Goal: Find contact information: Find contact information

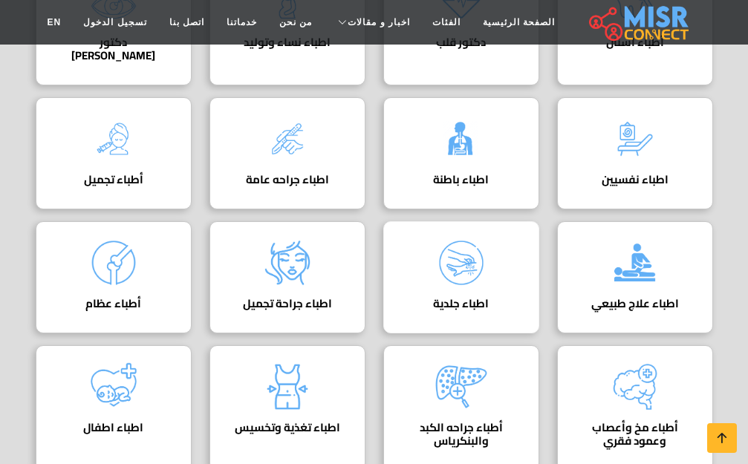
scroll to position [297, 0]
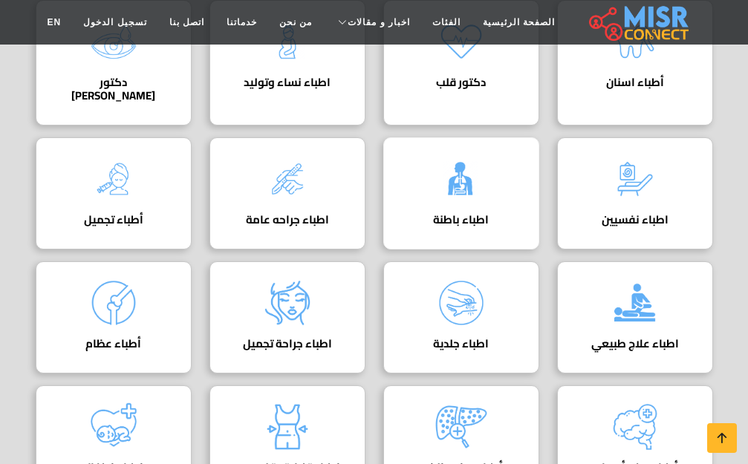
click at [492, 186] on div "اطباء باطنة دليل اطباء باطنة" at bounding box center [461, 193] width 156 height 112
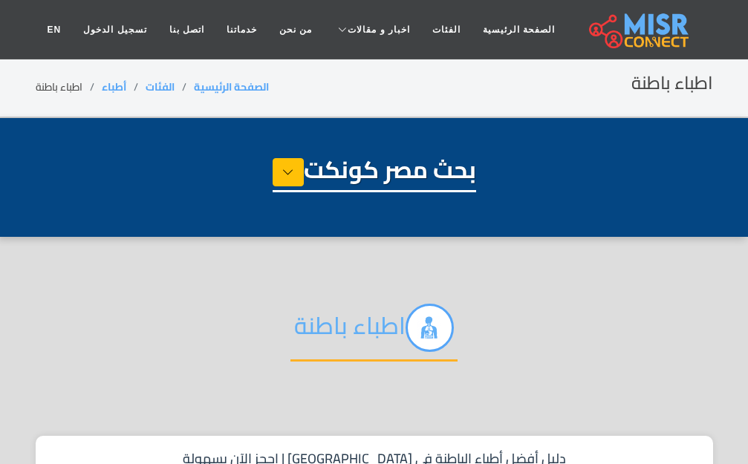
select select "*****"
select select "**********"
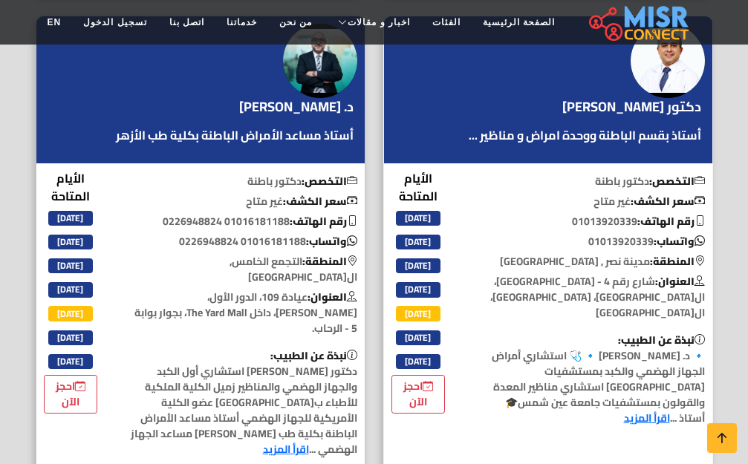
scroll to position [1114, 0]
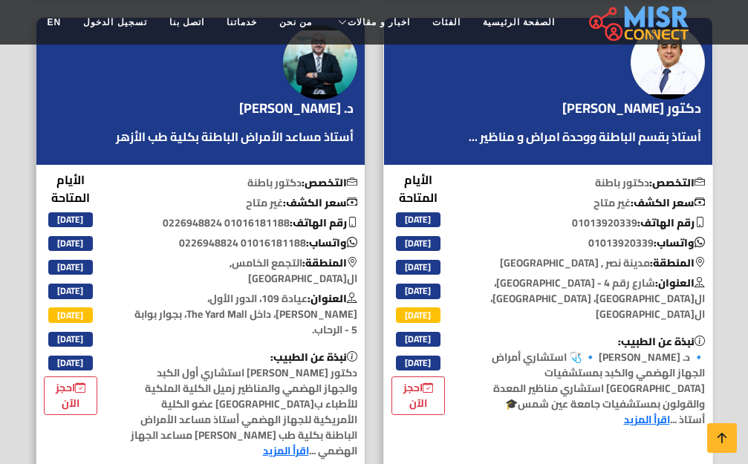
click at [608, 235] on p "واتساب: ‎01013920339" at bounding box center [591, 243] width 242 height 16
copy p "01013920339"
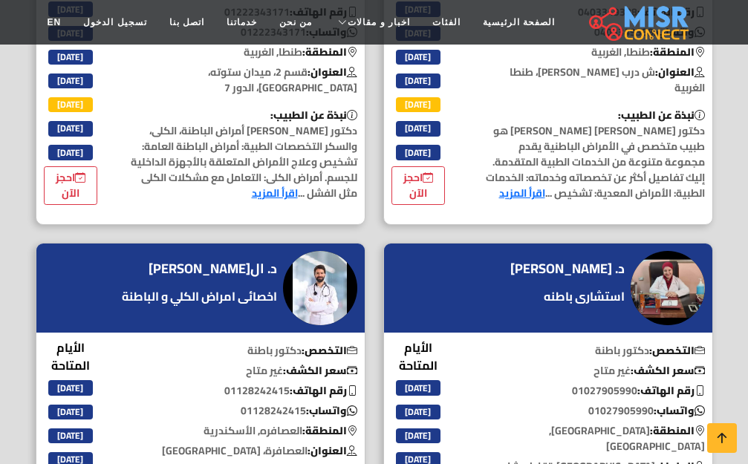
scroll to position [3613, 0]
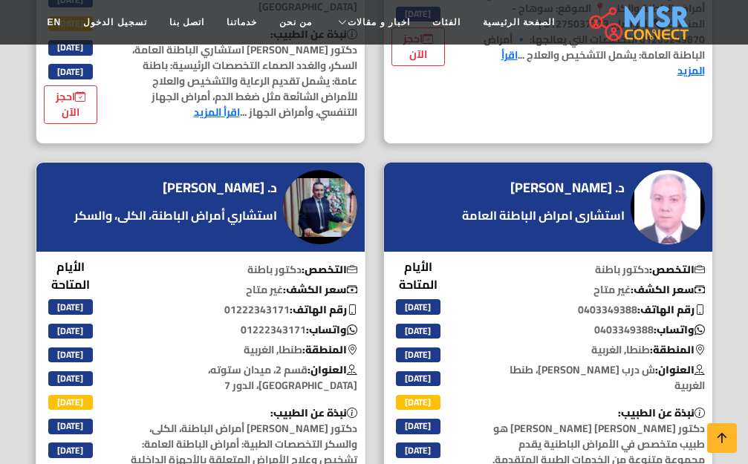
click at [262, 322] on p "واتساب: ‎01222343171" at bounding box center [244, 330] width 242 height 16
copy p "01222343171"
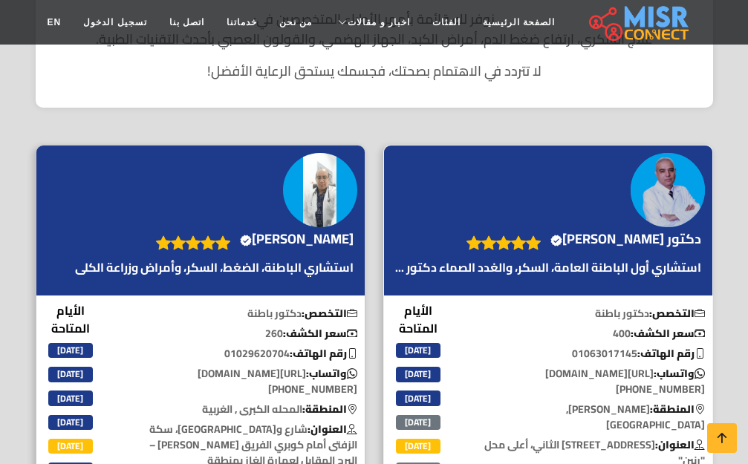
scroll to position [594, 0]
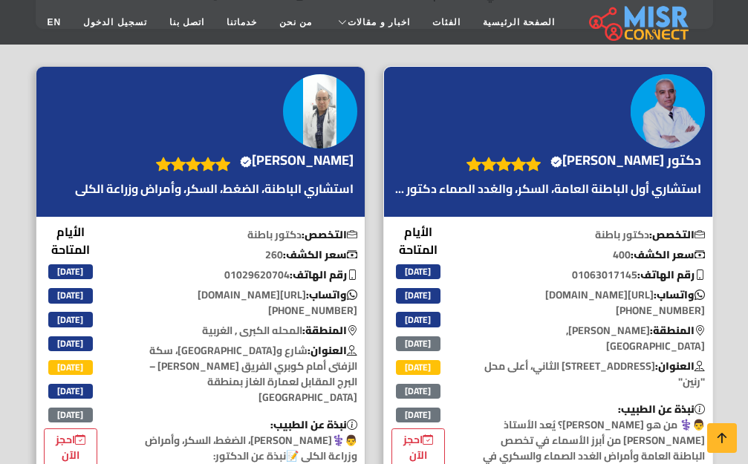
click at [618, 274] on p "رقم الهاتف: 01063017145" at bounding box center [591, 275] width 242 height 16
click at [605, 291] on p "واتساب: https://api.whatsapp.com/send?phone=201063017145" at bounding box center [591, 302] width 242 height 31
drag, startPoint x: 564, startPoint y: 273, endPoint x: 592, endPoint y: 281, distance: 29.4
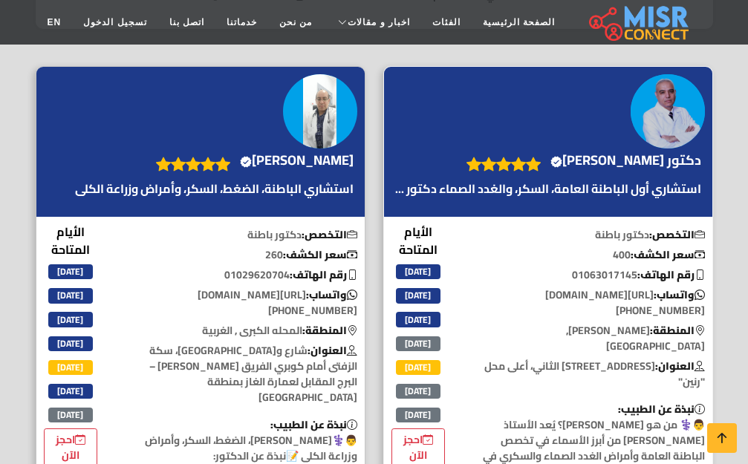
click at [565, 273] on p "رقم الهاتف: 01063017145" at bounding box center [591, 275] width 242 height 16
drag, startPoint x: 592, startPoint y: 281, endPoint x: 627, endPoint y: 280, distance: 34.9
click at [627, 280] on p "رقم الهاتف: 01063017145" at bounding box center [591, 275] width 242 height 16
click at [602, 273] on p "رقم الهاتف: 01063017145" at bounding box center [591, 275] width 242 height 16
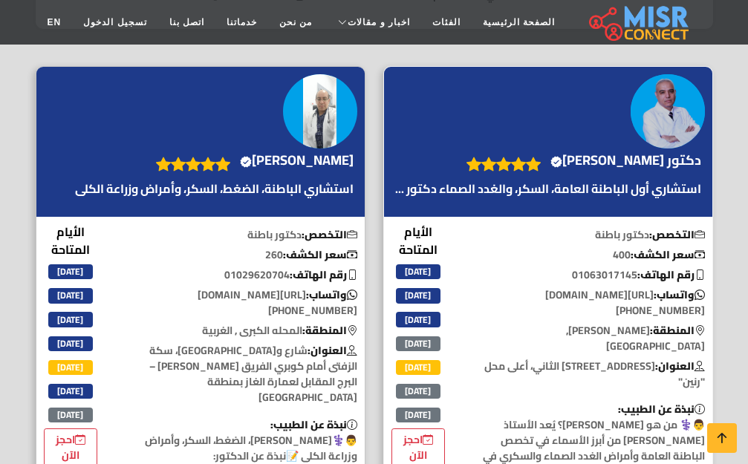
click at [602, 273] on p "رقم الهاتف: 01063017145" at bounding box center [591, 275] width 242 height 16
copy p "01063017145"
click at [258, 276] on p "رقم الهاتف: 01029620704" at bounding box center [244, 275] width 242 height 16
copy p "01029620704"
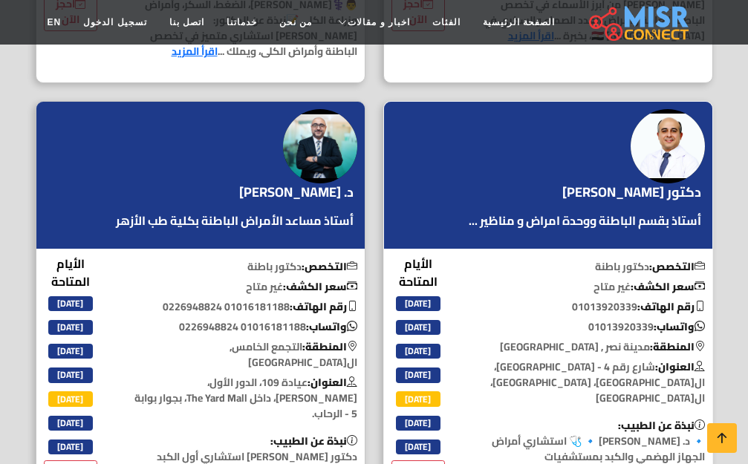
scroll to position [1040, 0]
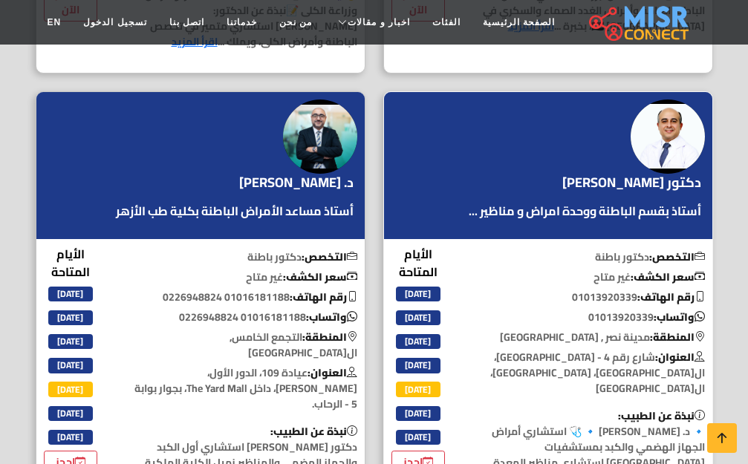
click at [622, 290] on p "رقم الهاتف: ‎01013920339" at bounding box center [591, 298] width 242 height 16
click at [611, 310] on p "واتساب: ‎01013920339" at bounding box center [591, 318] width 242 height 16
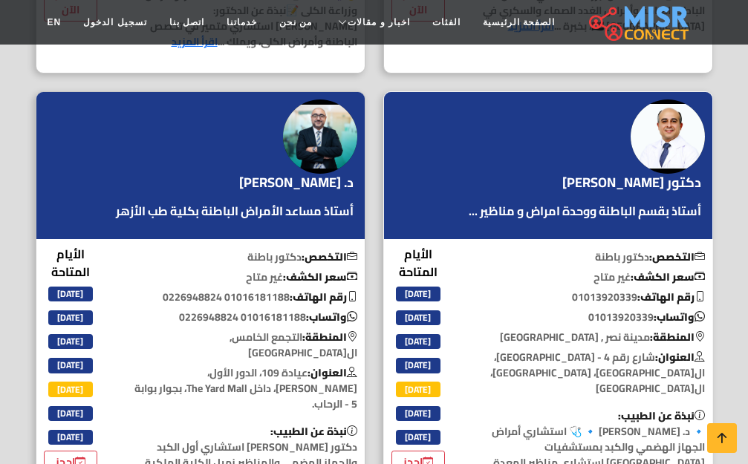
copy p "01013920339"
click at [273, 310] on p "واتساب: 01016181188 0226948824" at bounding box center [244, 318] width 242 height 16
copy p "01016181188"
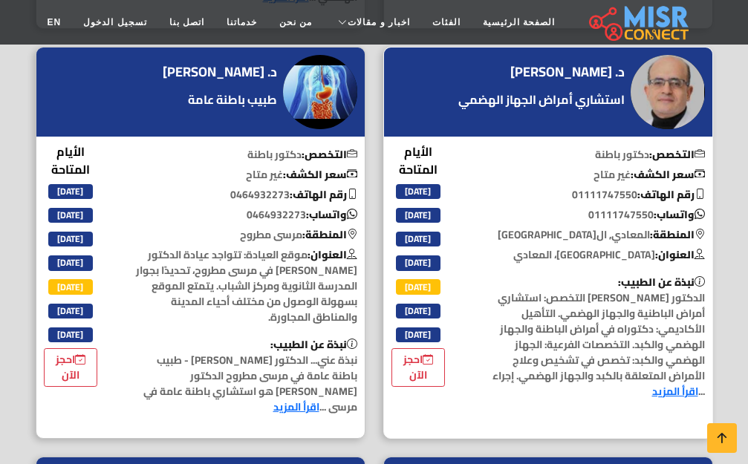
scroll to position [1634, 0]
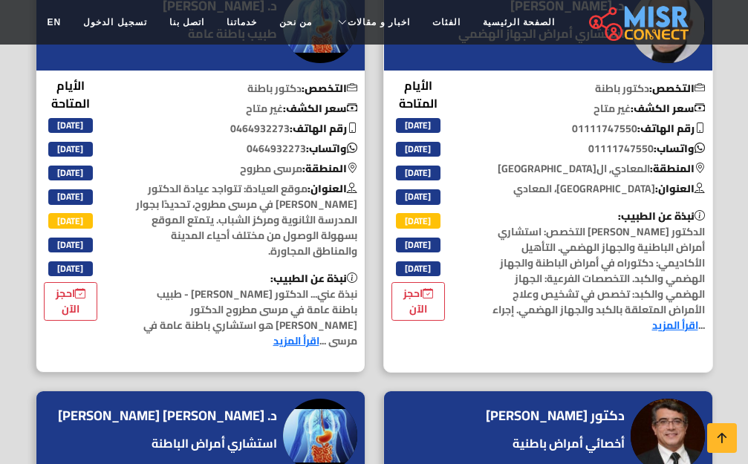
click at [604, 161] on p "المنطقة: المعادي, القاهرة" at bounding box center [591, 169] width 242 height 16
click at [608, 141] on p "واتساب: 01111747550" at bounding box center [591, 149] width 242 height 16
copy p "01111747550"
click at [290, 119] on b "رقم الهاتف:" at bounding box center [324, 128] width 68 height 19
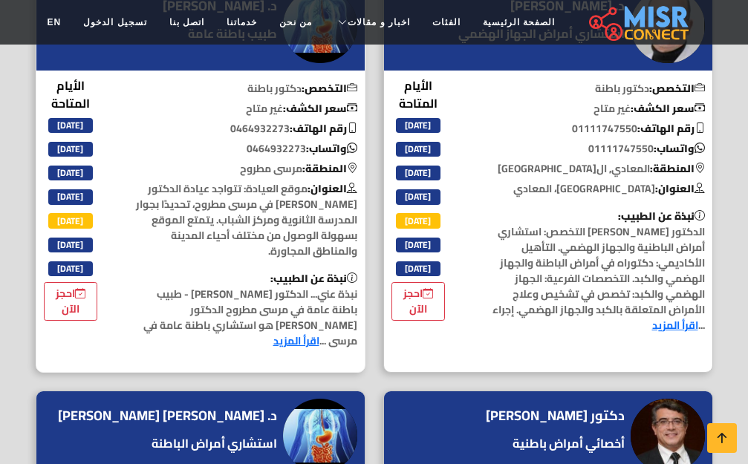
click at [277, 121] on p "رقم الهاتف: 0464932273" at bounding box center [244, 129] width 242 height 16
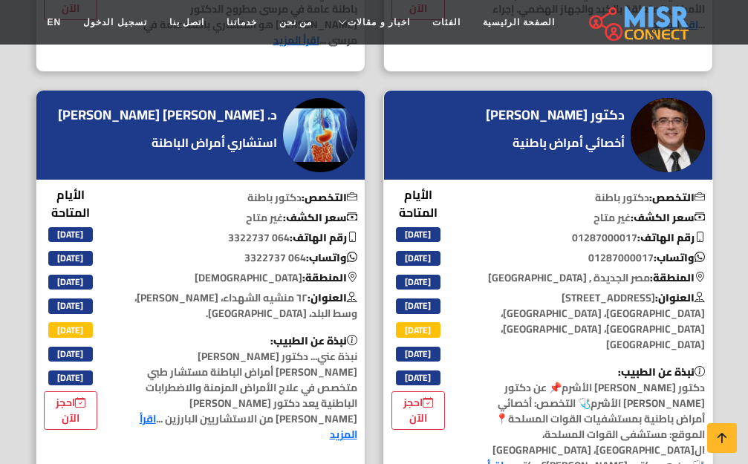
scroll to position [1931, 0]
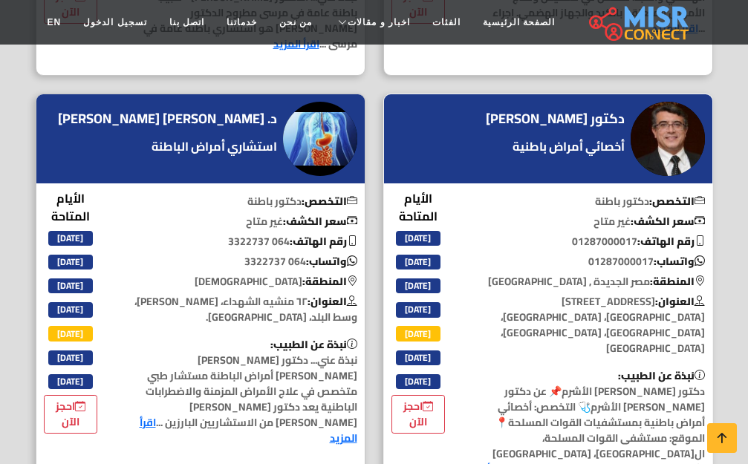
click at [618, 254] on p "واتساب: ‎01287000017" at bounding box center [591, 262] width 242 height 16
copy p "01287000017"
drag, startPoint x: 215, startPoint y: 198, endPoint x: 223, endPoint y: 197, distance: 7.5
click at [215, 254] on p "واتساب: 064 3322737" at bounding box center [244, 262] width 242 height 16
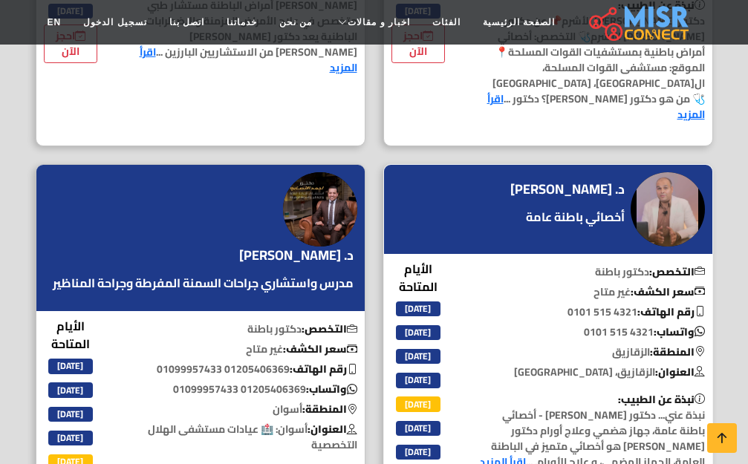
scroll to position [2303, 0]
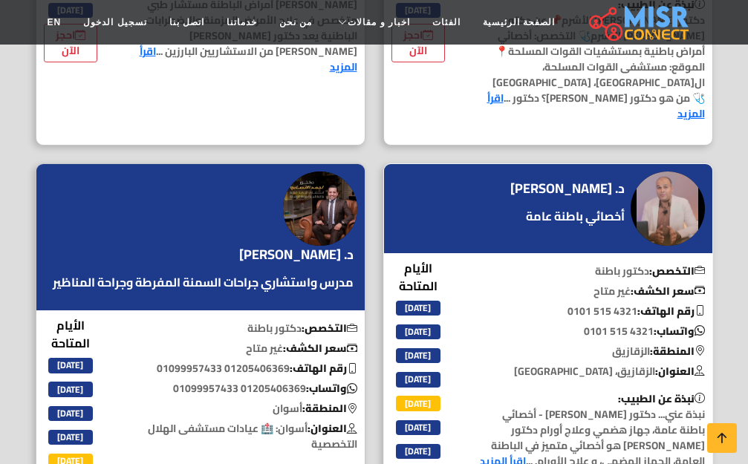
click at [602, 324] on p "واتساب: ‎0101 515 4321" at bounding box center [591, 332] width 242 height 16
click at [572, 324] on p "واتساب: ‎0101 515 4321" at bounding box center [591, 332] width 242 height 16
click at [614, 324] on p "واتساب: ‎0101 515 4321" at bounding box center [591, 332] width 242 height 16
click at [617, 324] on p "واتساب: ‎0101 515 4321" at bounding box center [591, 332] width 242 height 16
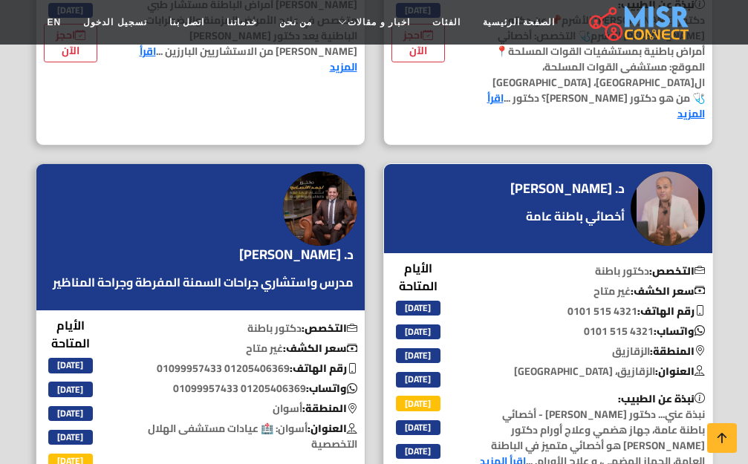
click at [620, 324] on p "واتساب: ‎0101 515 4321" at bounding box center [591, 332] width 242 height 16
click at [635, 324] on p "واتساب: ‎0101 515 4321" at bounding box center [591, 332] width 242 height 16
click at [654, 322] on b "واتساب:" at bounding box center [679, 331] width 51 height 19
drag, startPoint x: 652, startPoint y: 206, endPoint x: 565, endPoint y: 207, distance: 86.9
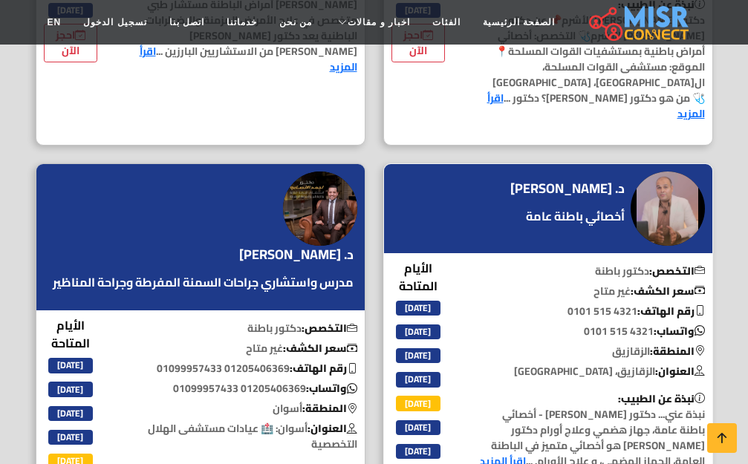
click at [565, 324] on p "واتساب: ‎0101 515 4321" at bounding box center [591, 332] width 242 height 16
copy div "‎0101 515 4321"
click at [264, 381] on p "واتساب: 01205406369 01099957433" at bounding box center [244, 389] width 242 height 16
copy p "01205406369"
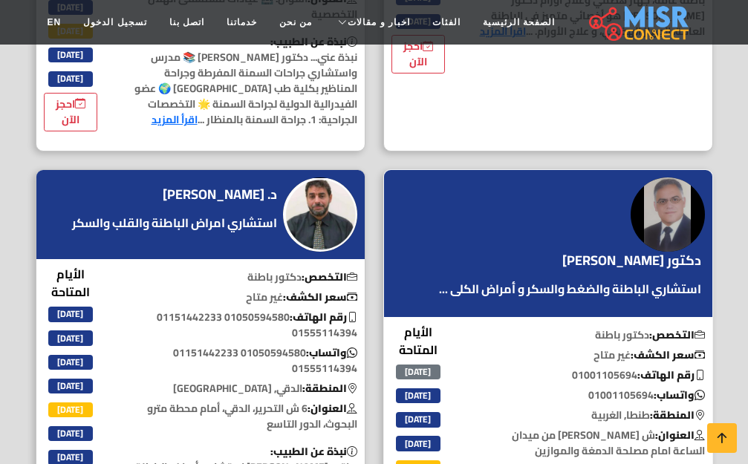
scroll to position [2748, 0]
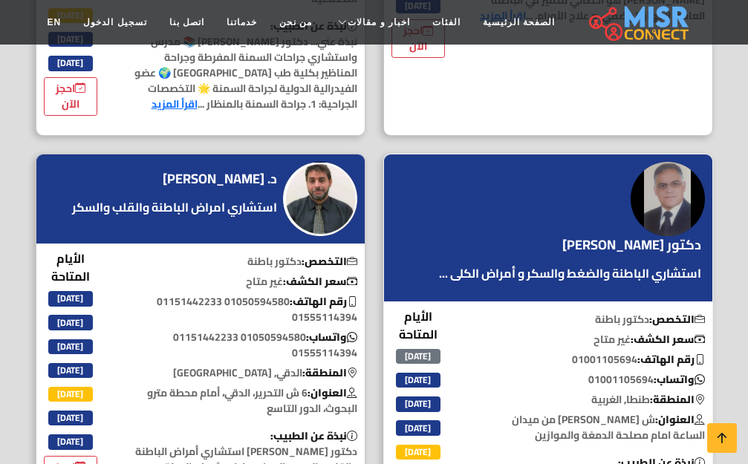
click at [627, 372] on p "واتساب: 01001105694" at bounding box center [591, 380] width 242 height 16
click at [580, 308] on div "التخصص: دكتور باطنة سعر الكشف: غير متاح رقم الهاتف: 01001105694 واتساب: 0100110…" at bounding box center [591, 434] width 260 height 253
click at [264, 330] on p "واتساب: 01050594580 01151442233 01555114394" at bounding box center [244, 345] width 242 height 31
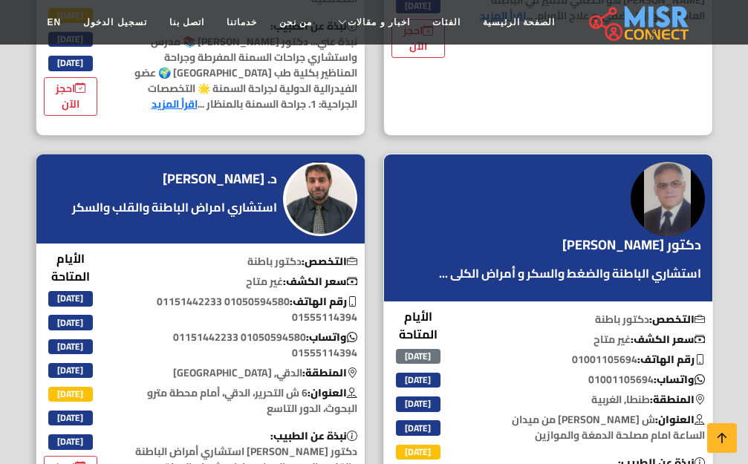
click at [610, 308] on div "التخصص: دكتور باطنة سعر الكشف: غير متاح رقم الهاتف: 01001105694 واتساب: 0100110…" at bounding box center [591, 434] width 260 height 253
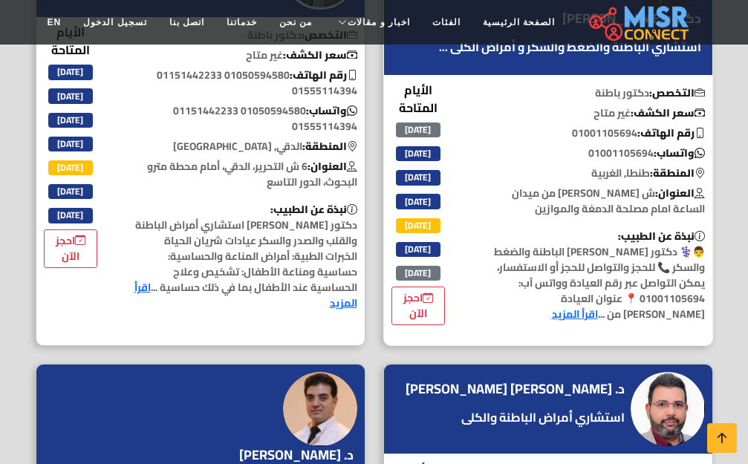
scroll to position [3194, 0]
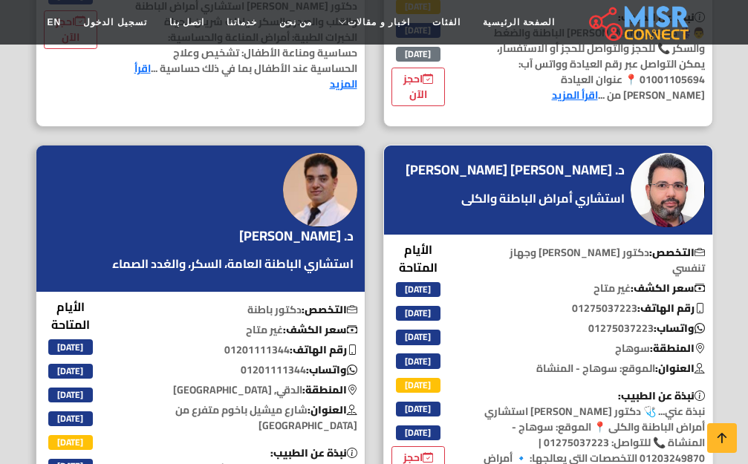
click at [606, 321] on p "واتساب: 01275037223" at bounding box center [591, 329] width 242 height 16
click at [178, 298] on div "التخصص: دكتور باطنة سعر الكشف: غير متاح رقم الهاتف: 01201111344 واتساب: 0120111…" at bounding box center [244, 424] width 260 height 253
click at [246, 342] on p "رقم الهاتف: 01201111344" at bounding box center [244, 350] width 242 height 16
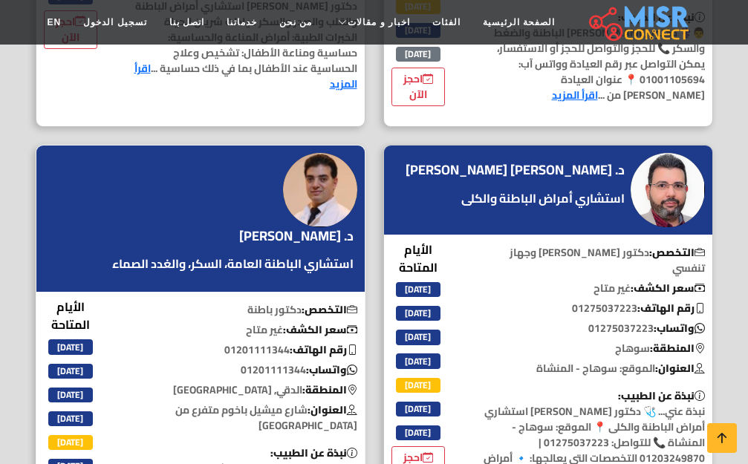
click at [265, 362] on p "واتساب: 01201111344" at bounding box center [244, 370] width 242 height 16
click at [270, 362] on p "واتساب: 01201111344" at bounding box center [244, 370] width 242 height 16
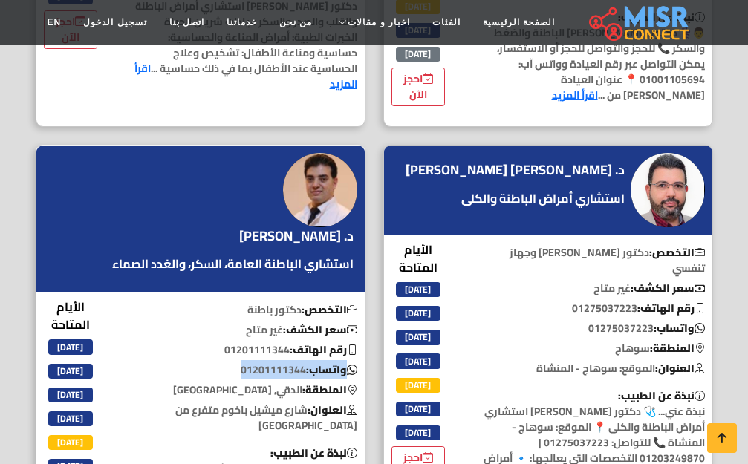
click at [270, 362] on p "واتساب: 01201111344" at bounding box center [244, 370] width 242 height 16
click at [687, 359] on b "العنوان:" at bounding box center [680, 368] width 50 height 19
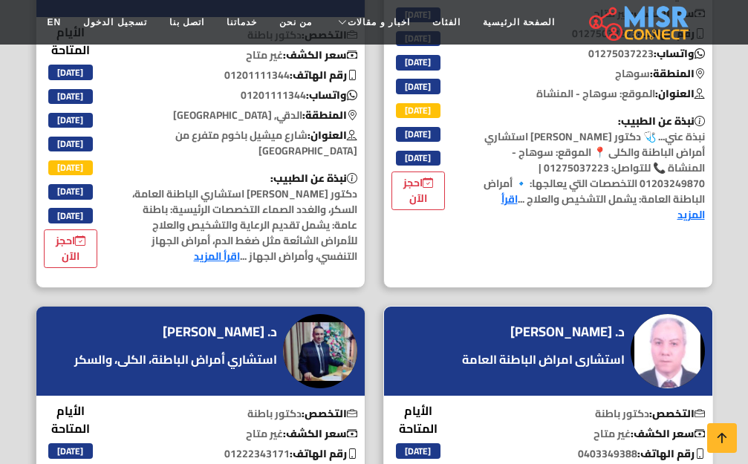
scroll to position [3565, 0]
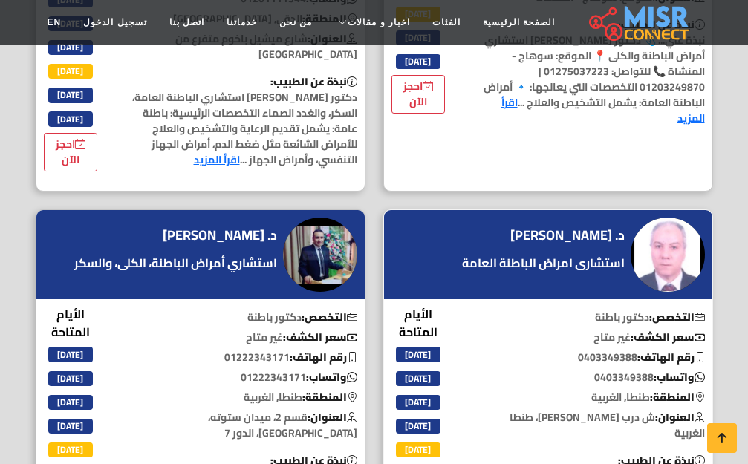
click at [617, 370] on p "واتساب: ‎0403349388" at bounding box center [591, 378] width 242 height 16
click at [264, 370] on p "واتساب: ‎01222343171" at bounding box center [244, 378] width 242 height 16
click at [265, 370] on p "واتساب: ‎01222343171" at bounding box center [244, 378] width 242 height 16
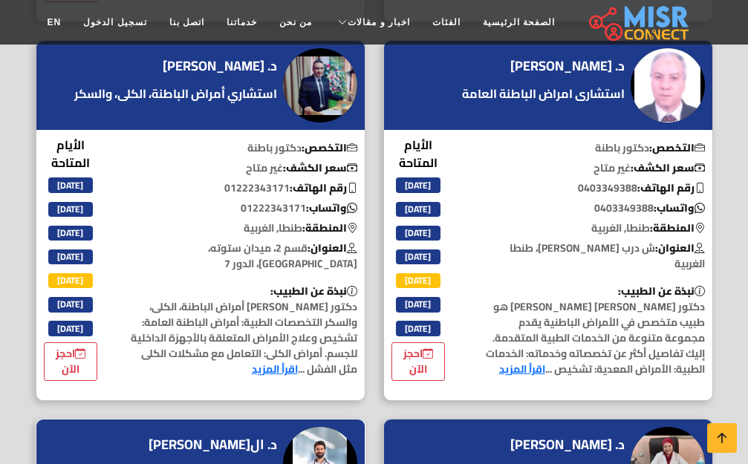
scroll to position [3863, 0]
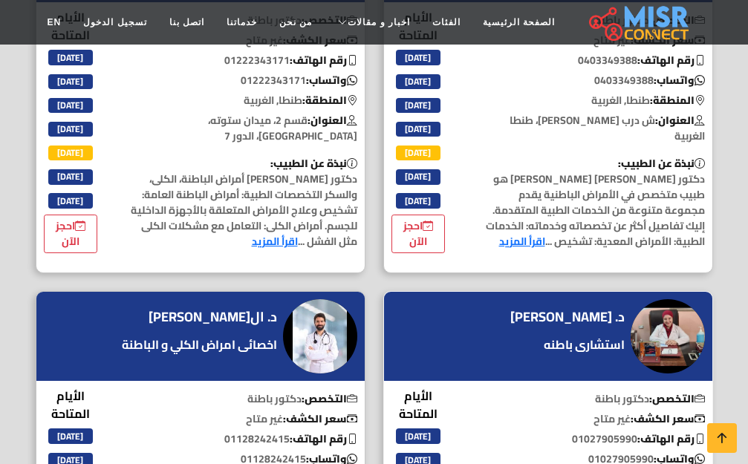
click at [619, 452] on p "واتساب: 01027905990" at bounding box center [591, 460] width 242 height 16
click at [262, 452] on p "واتساب: 01128242415" at bounding box center [244, 460] width 242 height 16
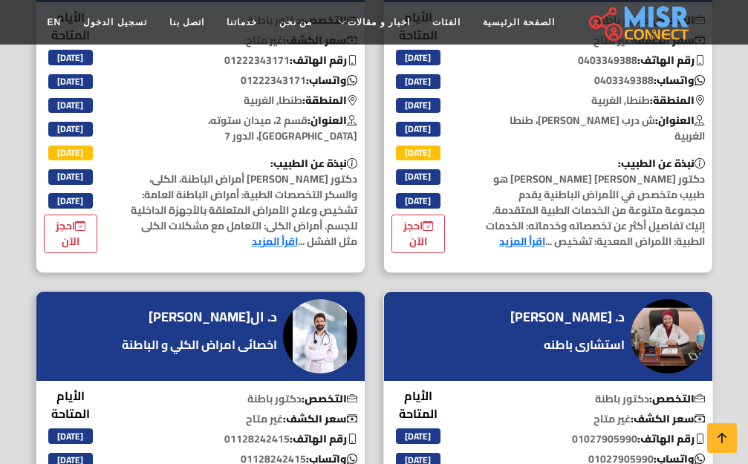
click at [586, 452] on p "واتساب: 01027905990" at bounding box center [591, 460] width 242 height 16
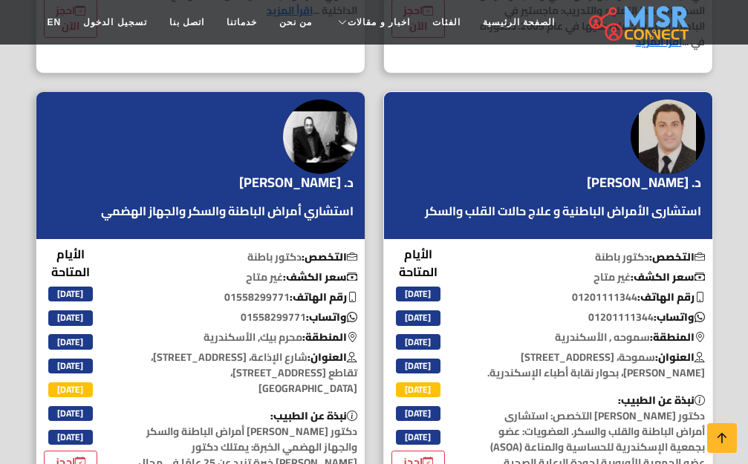
scroll to position [4382, 0]
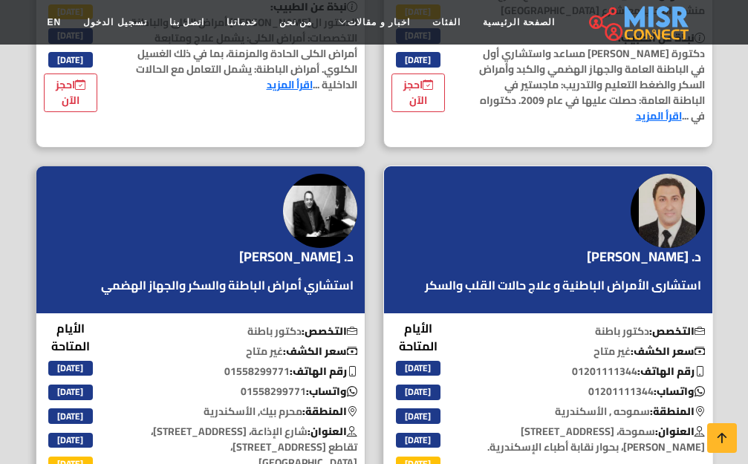
click at [605, 364] on p "رقم الهاتف: 01201111344" at bounding box center [591, 372] width 242 height 16
click at [609, 384] on p "واتساب: 01201111344" at bounding box center [591, 392] width 242 height 16
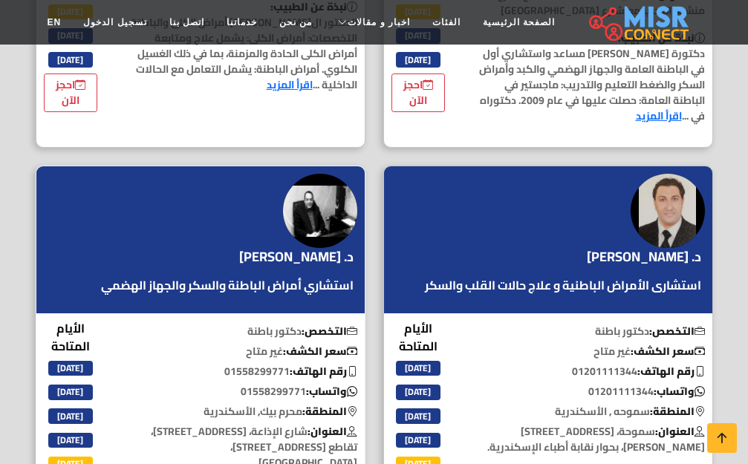
click at [202, 424] on p "العنوان: شارع الإذاعة، 86 شارع الفتح، تقاطع 32 شارع طوسون، باكوس، الإسكندرية" at bounding box center [244, 447] width 242 height 47
click at [270, 384] on p "واتساب: 01558299771" at bounding box center [244, 392] width 242 height 16
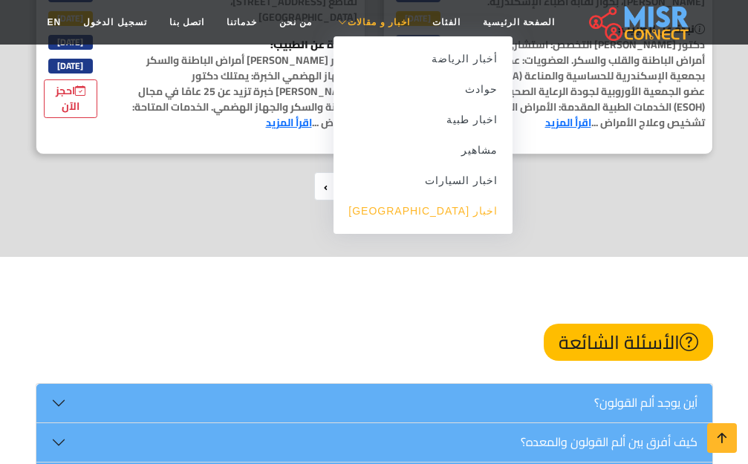
scroll to position [4680, 0]
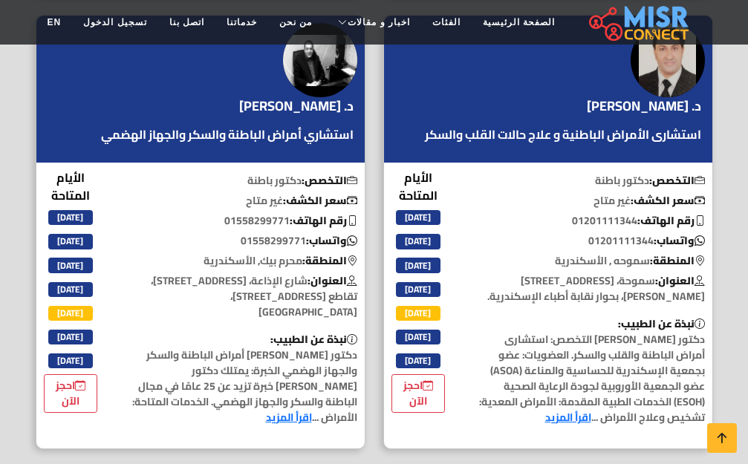
scroll to position [4531, 0]
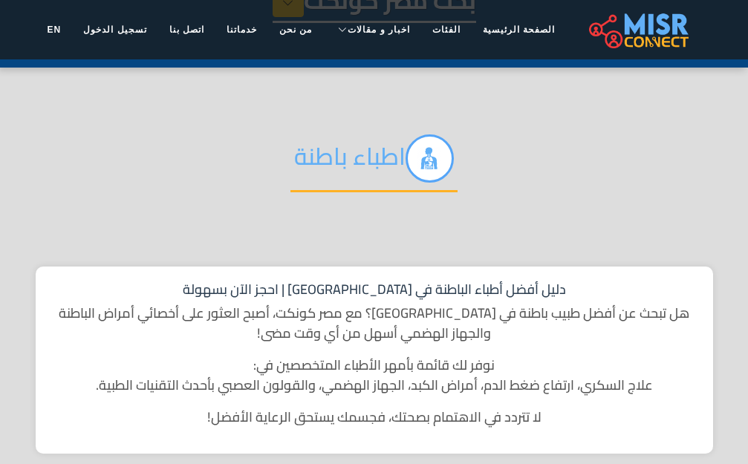
scroll to position [0, 0]
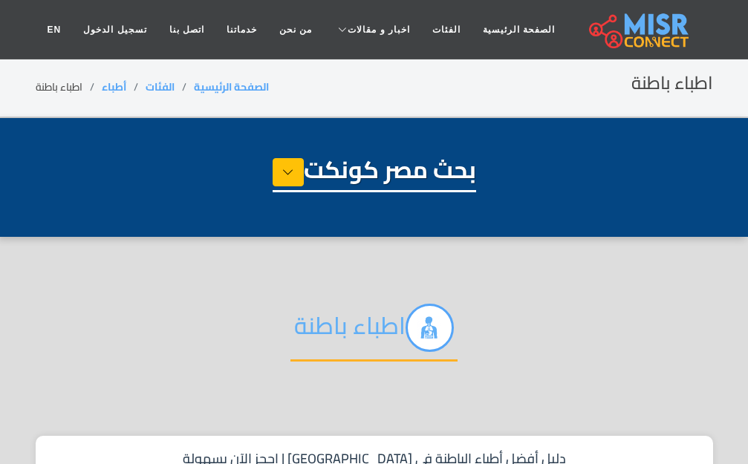
select select "*****"
select select "**********"
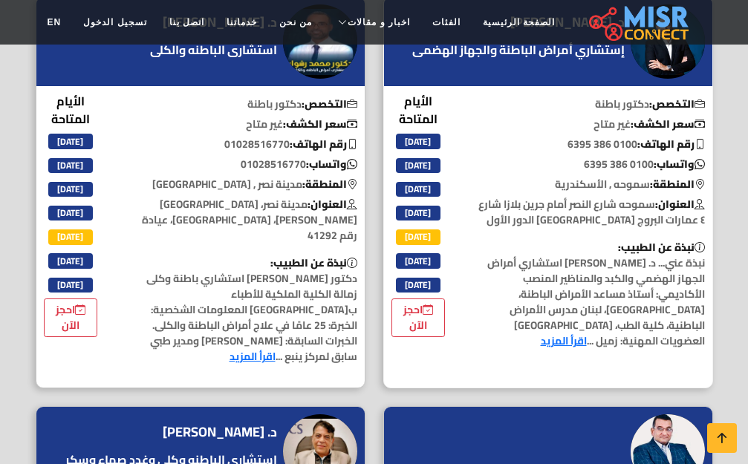
scroll to position [669, 0]
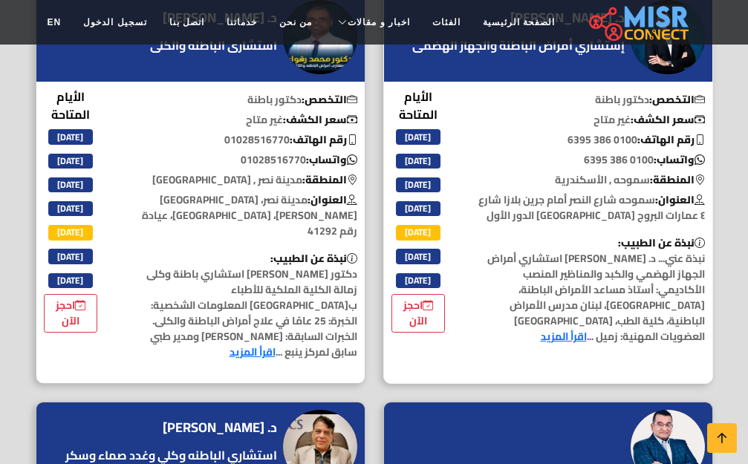
click at [602, 157] on p "واتساب: 0100 386 6395" at bounding box center [591, 160] width 242 height 16
click at [581, 155] on p "واتساب: 0100 386 6395" at bounding box center [591, 160] width 242 height 16
drag, startPoint x: 570, startPoint y: 157, endPoint x: 648, endPoint y: 159, distance: 77.3
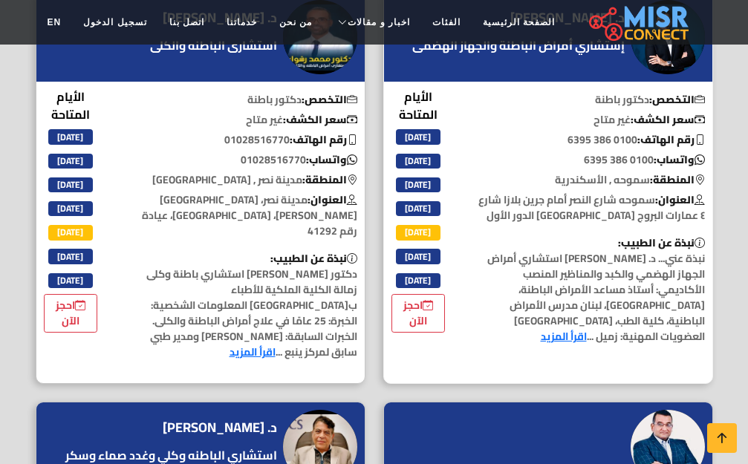
click at [648, 159] on p "واتساب: 0100 386 6395" at bounding box center [591, 160] width 242 height 16
copy p "0100 386 6395"
click at [263, 133] on p "رقم الهاتف: 01028516770" at bounding box center [244, 140] width 242 height 16
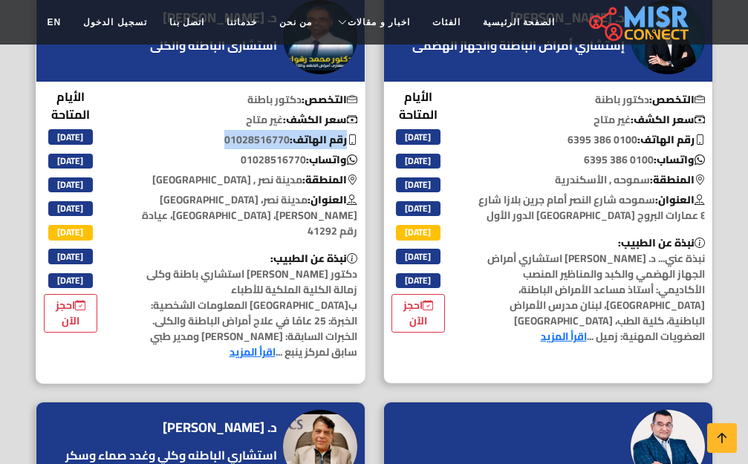
copy div "رقم الهاتف: 01028516770"
click at [250, 155] on p "واتساب: 01028516770" at bounding box center [244, 160] width 242 height 16
copy p "01028516770"
click at [626, 260] on p "نبذة عن الطبيب: نبذة عني... د. محمد عبد العزيز استشاري أمراض الجهاز الهضمي والك…" at bounding box center [591, 289] width 242 height 109
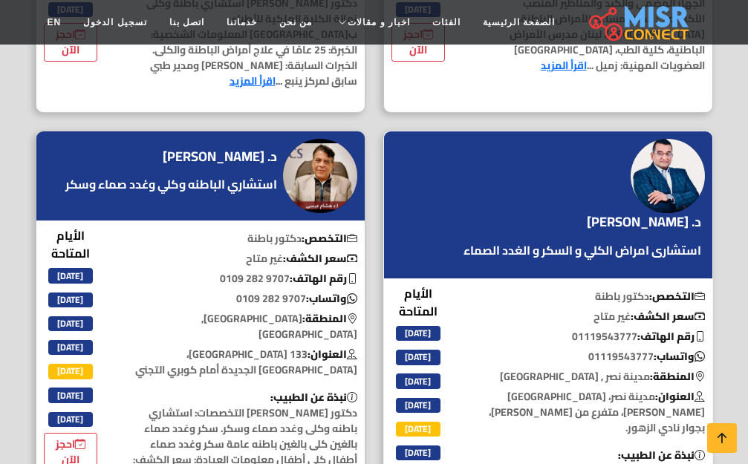
scroll to position [1114, 0]
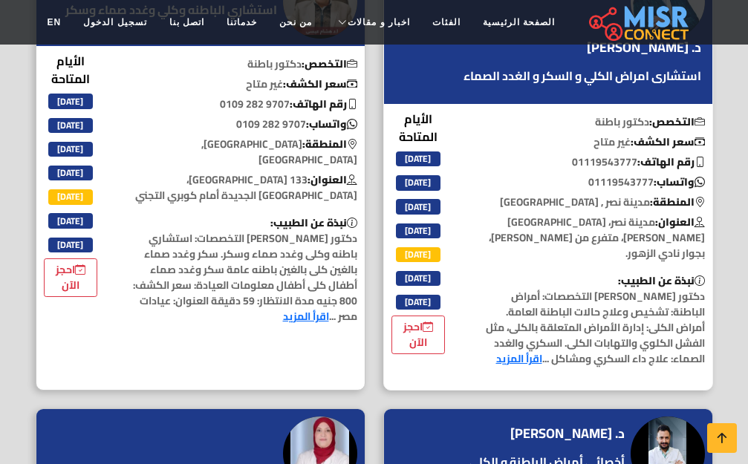
click at [617, 175] on p "واتساب: 01119543777" at bounding box center [591, 183] width 242 height 16
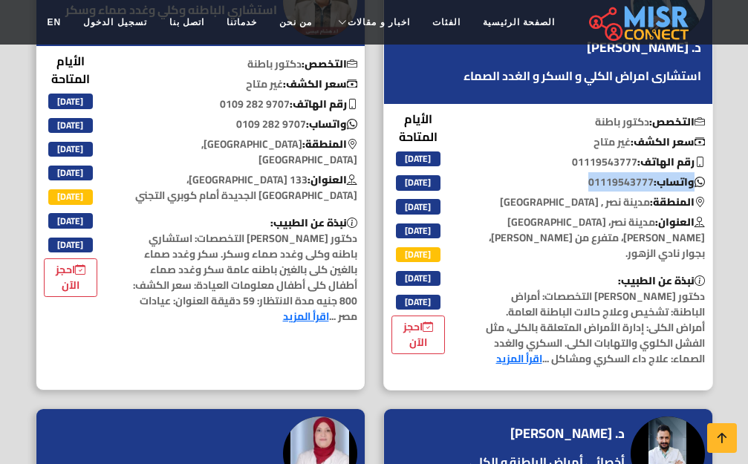
click at [617, 175] on p "واتساب: 01119543777" at bounding box center [591, 183] width 242 height 16
click at [612, 175] on p "واتساب: 01119543777" at bounding box center [591, 183] width 242 height 16
click at [209, 215] on p "نبذة عن الطبيب: دكتور هشام عيسى التخصصات: استشاري باطنه وكلى وغدد صماء وسكر. سك…" at bounding box center [244, 269] width 242 height 109
click at [255, 117] on p "واتساب: ‎0109 282 9707" at bounding box center [244, 125] width 242 height 16
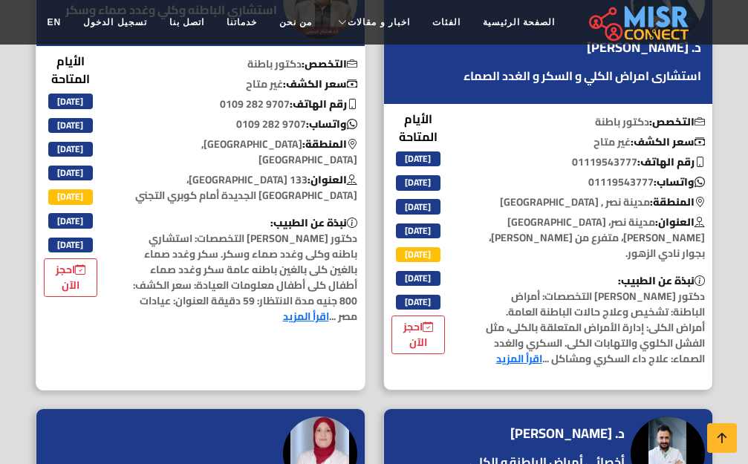
drag, startPoint x: 227, startPoint y: 103, endPoint x: 299, endPoint y: 108, distance: 72.2
click at [290, 117] on p "واتساب: ‎0109 282 9707" at bounding box center [244, 125] width 242 height 16
click at [298, 117] on p "واتساب: ‎0109 282 9707" at bounding box center [244, 125] width 242 height 16
click at [300, 117] on p "واتساب: ‎0109 282 9707" at bounding box center [244, 125] width 242 height 16
click at [297, 117] on p "واتساب: ‎0109 282 9707" at bounding box center [244, 125] width 242 height 16
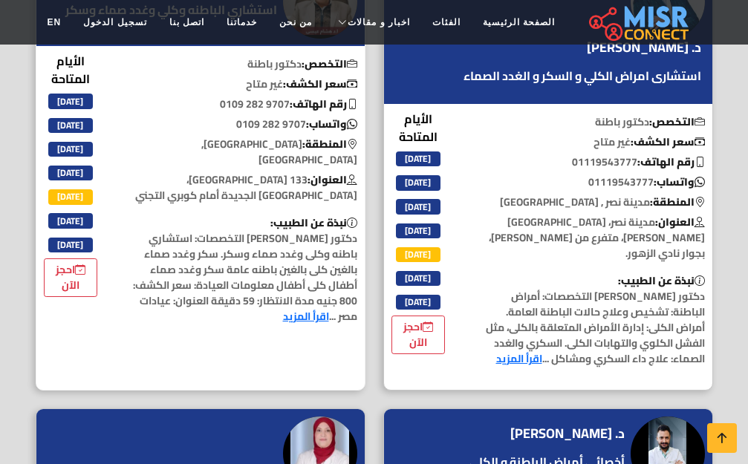
copy p "‎0109 282 9707"
click at [600, 215] on p "العنوان: مدينة نصر، شارع بن فضلان، متفرع من يوسف عباس، بجوار نادي الزهور." at bounding box center [591, 238] width 242 height 47
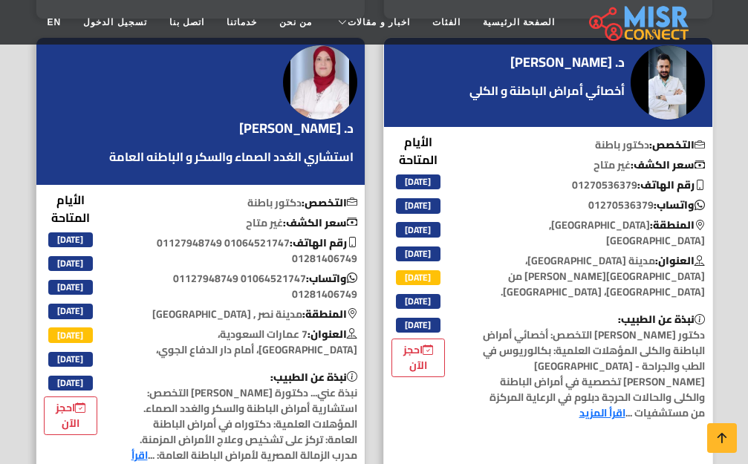
click at [605, 178] on p "رقم الهاتف: 01270536379" at bounding box center [591, 186] width 242 height 16
click at [611, 198] on p "واتساب: 01270536379" at bounding box center [591, 206] width 242 height 16
copy div "واتساب: 01270536379"
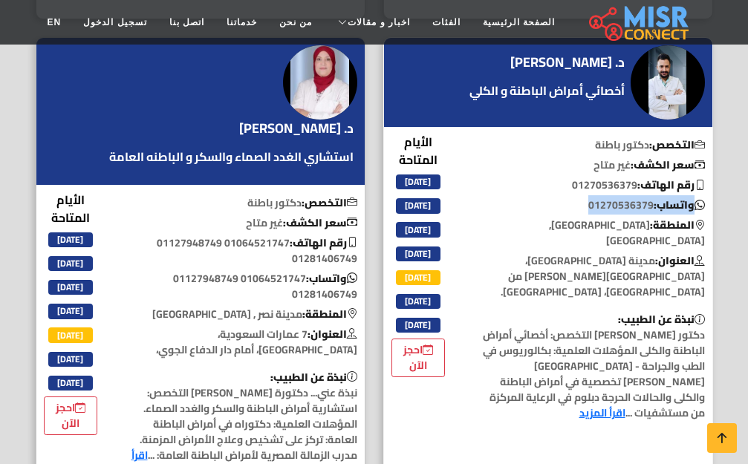
click at [611, 198] on p "واتساب: 01270536379" at bounding box center [591, 206] width 242 height 16
click at [605, 198] on p "واتساب: 01270536379" at bounding box center [591, 206] width 242 height 16
click at [161, 142] on div "د. ميادة فرج استشاري الغدد الصماء والسكر و الباطنه العامة" at bounding box center [231, 149] width 252 height 58
click at [243, 271] on p "واتساب: 01064521747 01127948749 01281406749" at bounding box center [244, 286] width 242 height 31
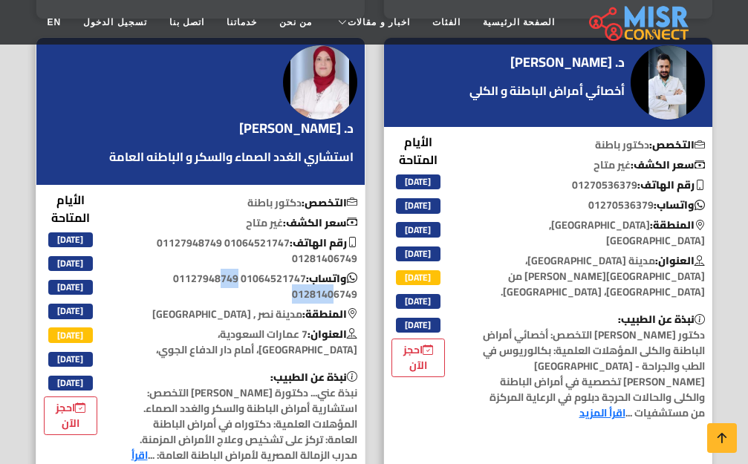
click at [243, 271] on p "واتساب: 01064521747 01127948749 01281406749" at bounding box center [244, 286] width 242 height 31
copy p "01064521747"
click at [700, 215] on icon at bounding box center [700, 224] width 10 height 19
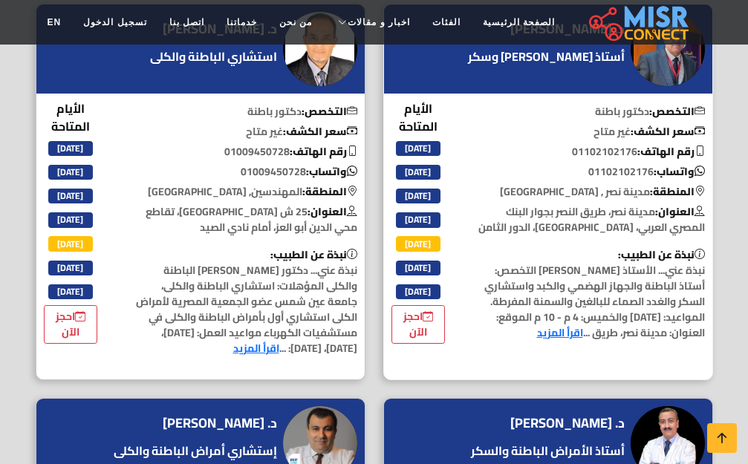
scroll to position [1931, 0]
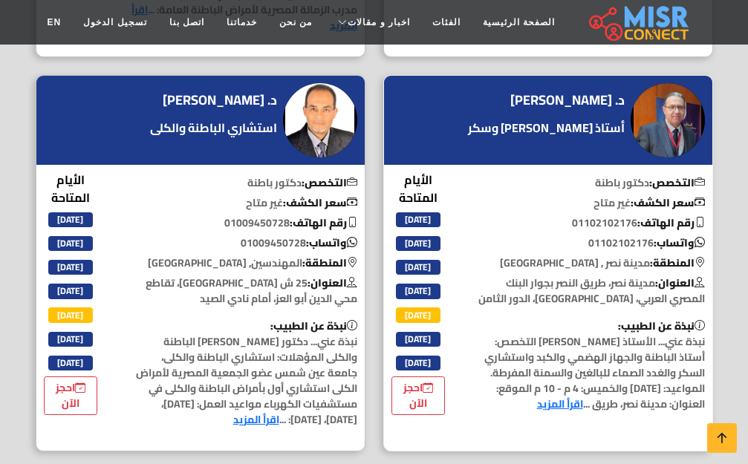
click at [634, 235] on p "واتساب: 01102102176" at bounding box center [591, 243] width 242 height 16
copy p "01102102176"
click at [179, 319] on p "نبذة عن الطبيب: نبذة عني... دكتور طارق حافظ استشاري الباطنة والكلى المؤهلات: اس…" at bounding box center [244, 373] width 242 height 109
click at [257, 235] on p "واتساب: 01009450728" at bounding box center [244, 243] width 242 height 16
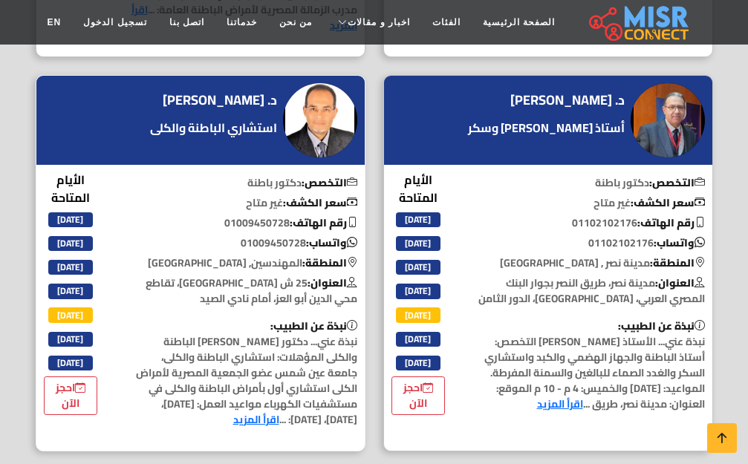
click at [257, 235] on p "واتساب: 01009450728" at bounding box center [244, 243] width 242 height 16
copy p "01009450728"
click at [188, 215] on p "رقم الهاتف: 01009450728" at bounding box center [244, 223] width 242 height 16
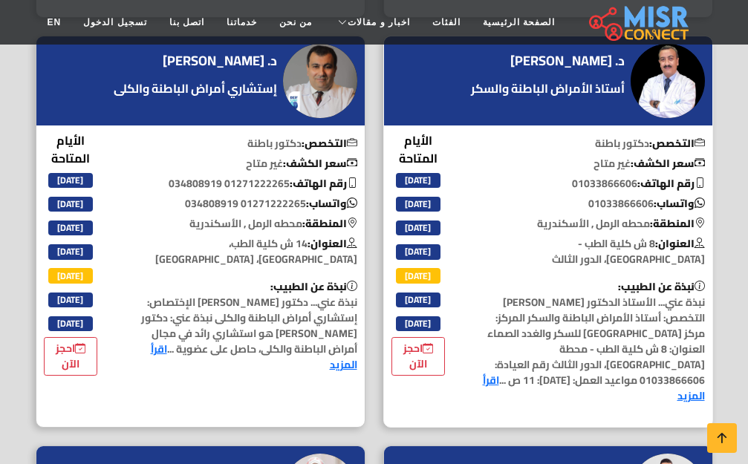
scroll to position [2377, 0]
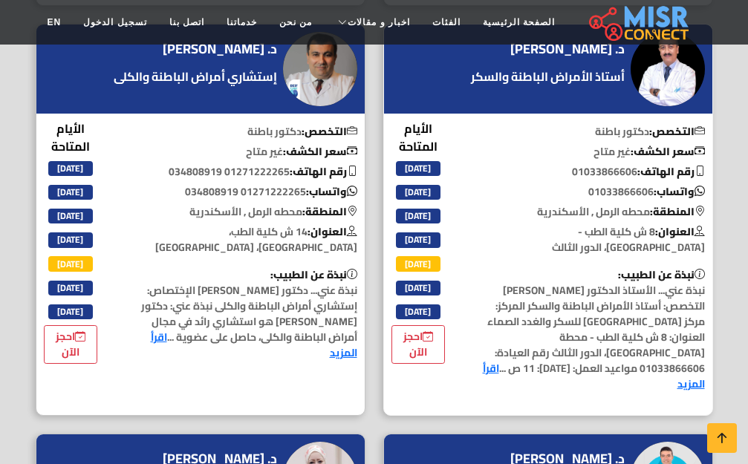
click at [624, 184] on p "واتساب: 01033866606" at bounding box center [591, 192] width 242 height 16
copy p "01033866606"
click at [215, 184] on p "واتساب: 01271222265 034808919" at bounding box center [244, 192] width 242 height 16
click at [225, 184] on p "واتساب: 01271222265 034808919" at bounding box center [244, 192] width 242 height 16
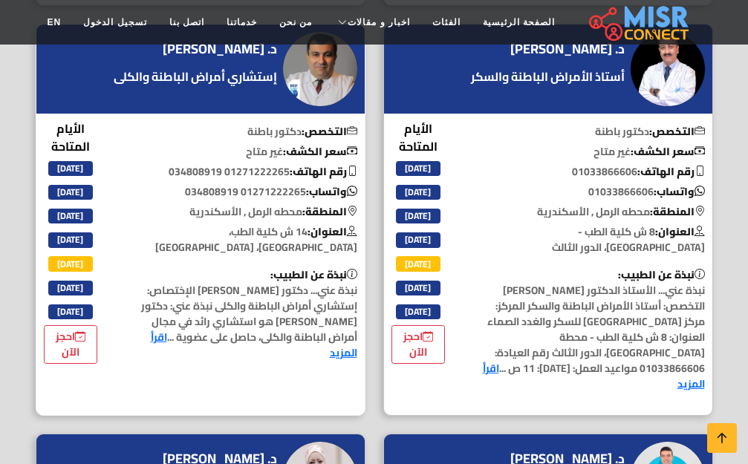
click at [253, 184] on p "واتساب: 01271222265 034808919" at bounding box center [244, 192] width 242 height 16
click at [276, 184] on p "واتساب: 01271222265 034808919" at bounding box center [244, 192] width 242 height 16
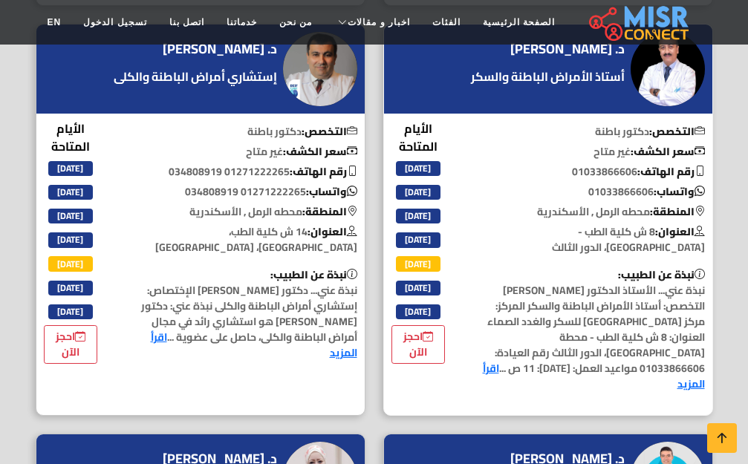
click at [610, 224] on p "العنوان: 8 ش كلية الطب - محطة الرمل، الدور الثالث" at bounding box center [591, 239] width 242 height 31
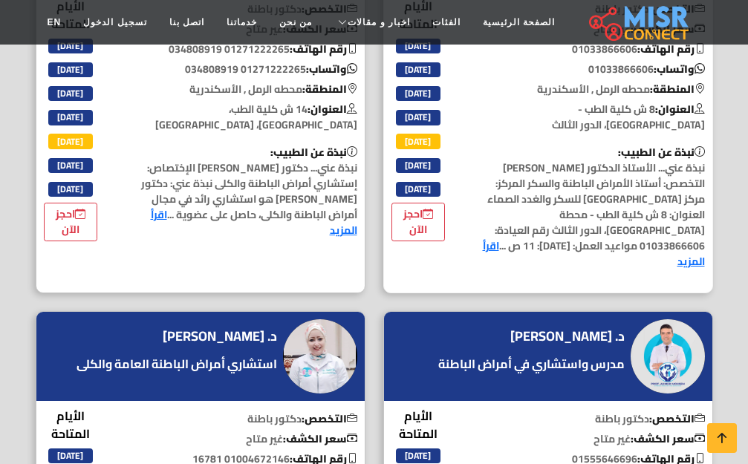
scroll to position [2674, 0]
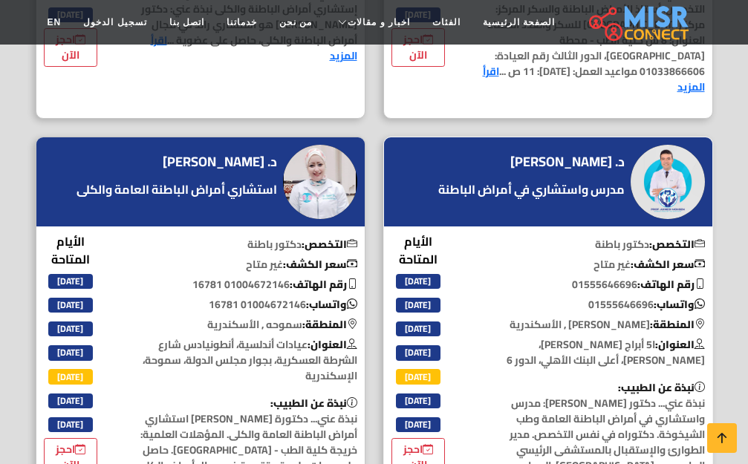
click at [608, 297] on p "واتساب: 01555646696" at bounding box center [591, 305] width 242 height 16
copy p "01555646696"
drag, startPoint x: 179, startPoint y: 217, endPoint x: 206, endPoint y: 227, distance: 29.1
click at [179, 277] on p "رقم الهاتف: 01004672146 16781" at bounding box center [244, 285] width 242 height 16
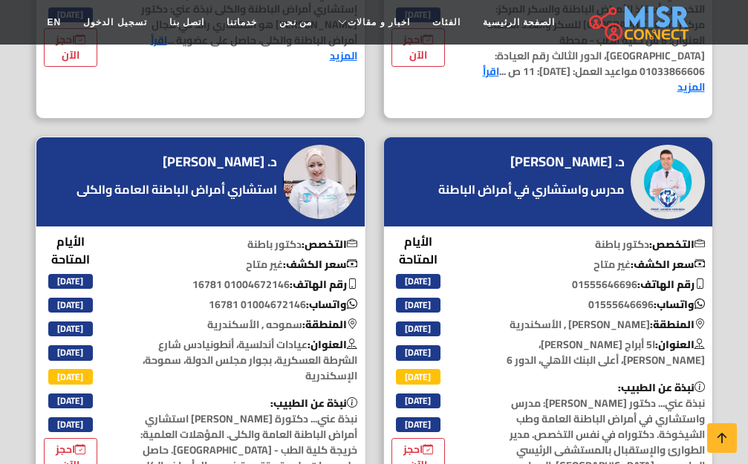
click at [253, 297] on p "واتساب: 01004672146 16781" at bounding box center [244, 305] width 242 height 16
click at [630, 317] on p "المنطقة: مصطفي كامل , الأسكندرية" at bounding box center [591, 325] width 242 height 16
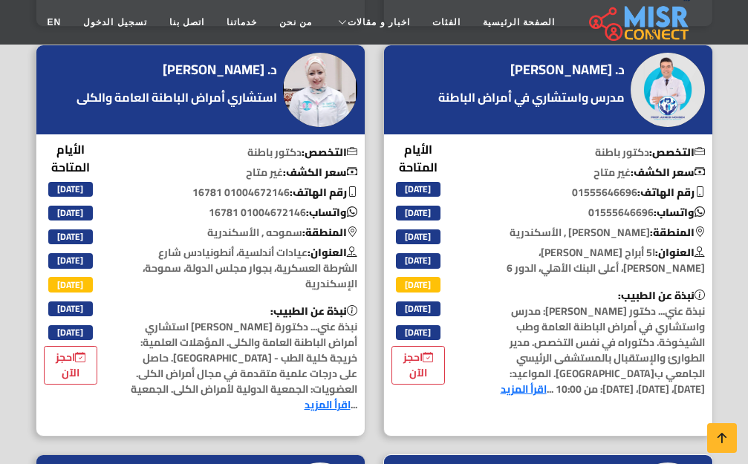
scroll to position [2971, 0]
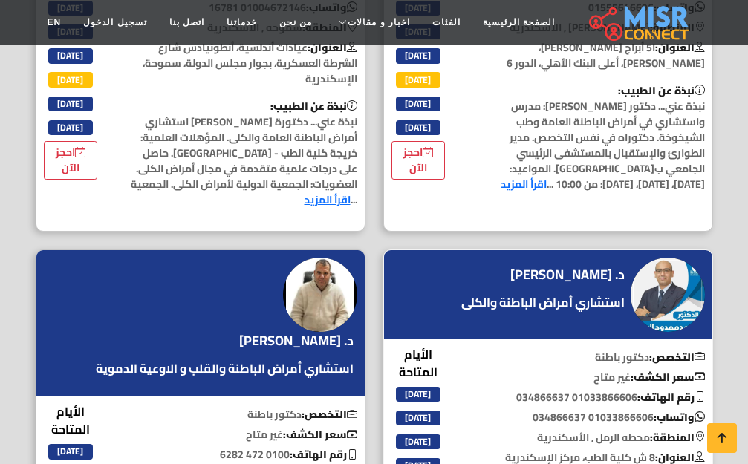
click at [626, 390] on p "رقم الهاتف: 01033866606 034866637" at bounding box center [591, 398] width 242 height 16
click at [622, 410] on p "واتساب: 01033866606 034866637" at bounding box center [591, 418] width 242 height 16
drag, startPoint x: 622, startPoint y: 357, endPoint x: 629, endPoint y: 361, distance: 7.6
click at [623, 410] on p "واتساب: 01033866606 034866637" at bounding box center [591, 418] width 242 height 16
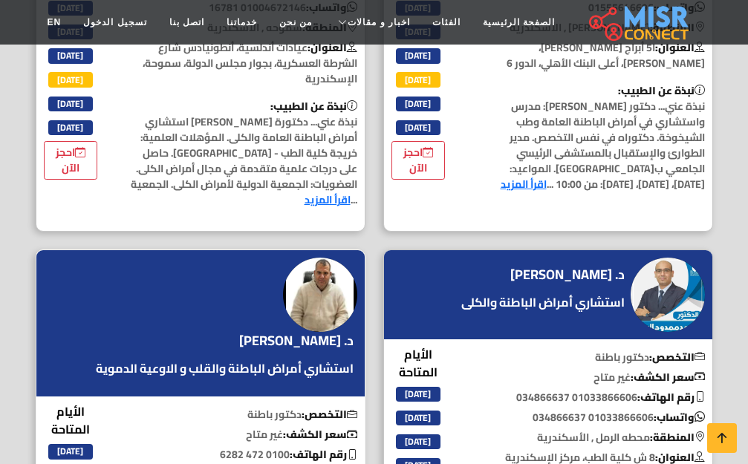
click at [257, 447] on p "رقم الهاتف: 0100 472 6282" at bounding box center [244, 455] width 242 height 16
drag, startPoint x: 232, startPoint y: 410, endPoint x: 293, endPoint y: 412, distance: 60.9
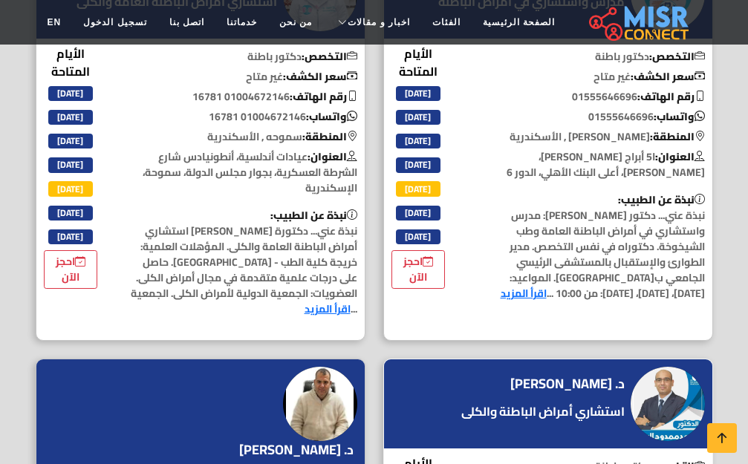
scroll to position [3194, 0]
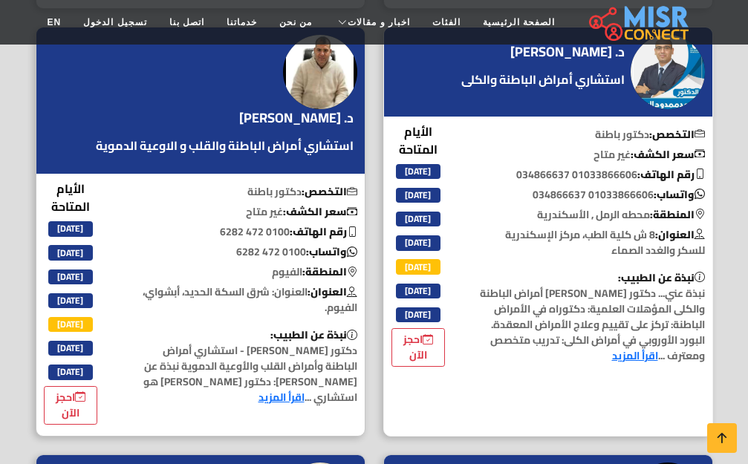
click at [605, 187] on p "واتساب: 01033866606 034866637" at bounding box center [591, 195] width 242 height 16
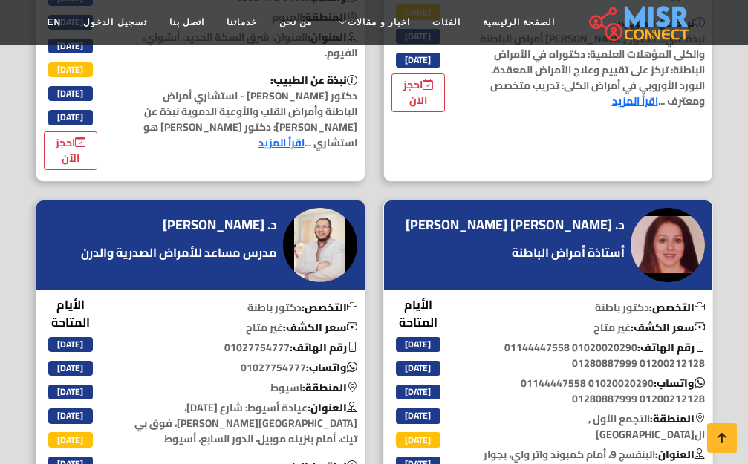
scroll to position [3491, 0]
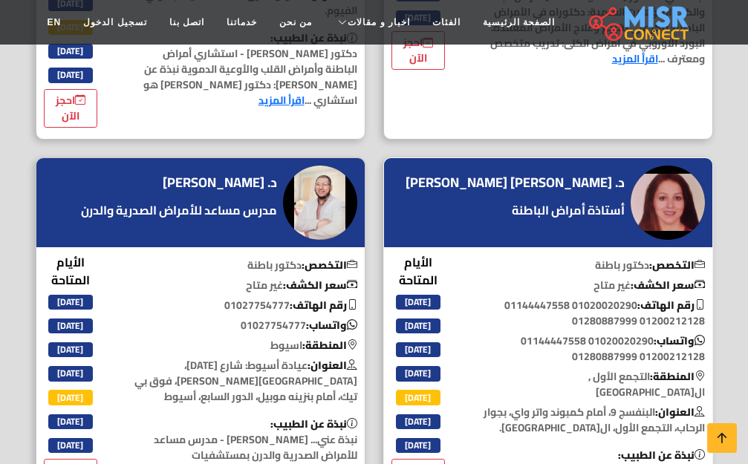
click at [614, 298] on p "رقم الهاتف: 01020020290 01144447558 01200212128 01280887999" at bounding box center [591, 313] width 242 height 31
click at [670, 298] on p "رقم الهاتف: 01020020290 01144447558 01200212128 01280887999" at bounding box center [591, 313] width 242 height 31
drag, startPoint x: 207, startPoint y: 244, endPoint x: 237, endPoint y: 245, distance: 29.7
click at [207, 298] on p "رقم الهاتف: 01027754777" at bounding box center [244, 306] width 242 height 16
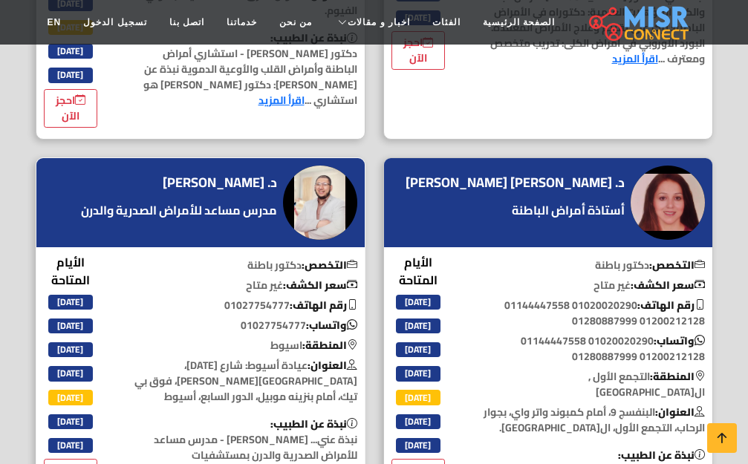
click at [238, 298] on p "رقم الهاتف: 01027754777" at bounding box center [244, 306] width 242 height 16
click at [627, 322] on div "التخصص: دكتور باطنة سعر الكشف: غير متاح رقم الهاتف: 01020020290 01144447558 012…" at bounding box center [591, 403] width 260 height 300
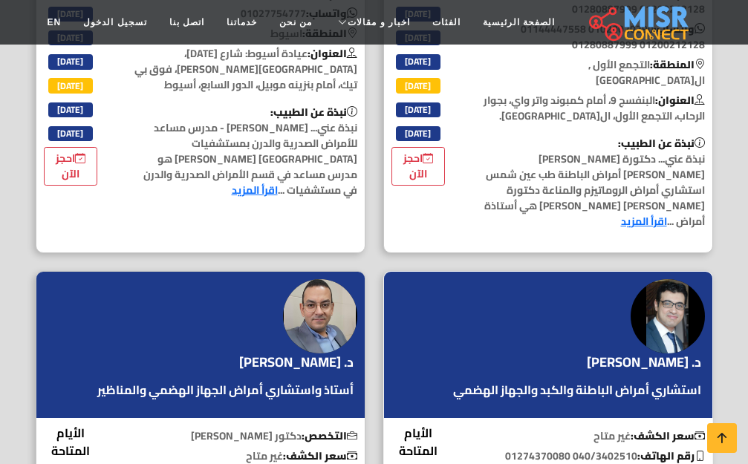
scroll to position [3937, 0]
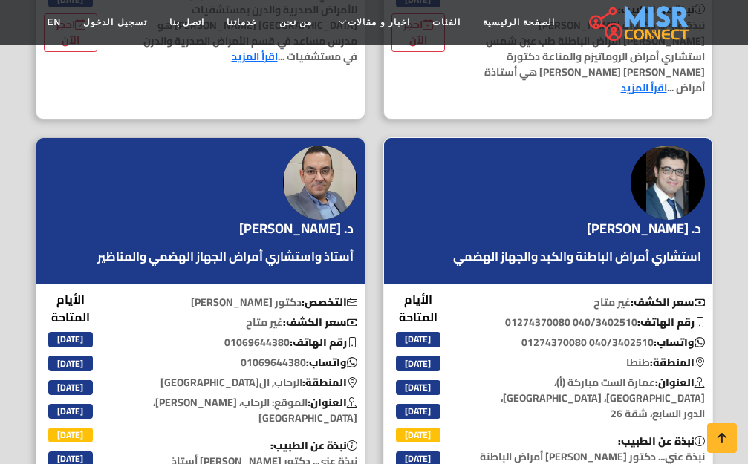
click at [628, 335] on p "واتساب: 040/3402510 01274370080" at bounding box center [591, 343] width 242 height 16
click at [559, 335] on p "واتساب: 040/3402510 01274370080" at bounding box center [591, 343] width 242 height 16
drag, startPoint x: 209, startPoint y: 229, endPoint x: 232, endPoint y: 239, distance: 25.3
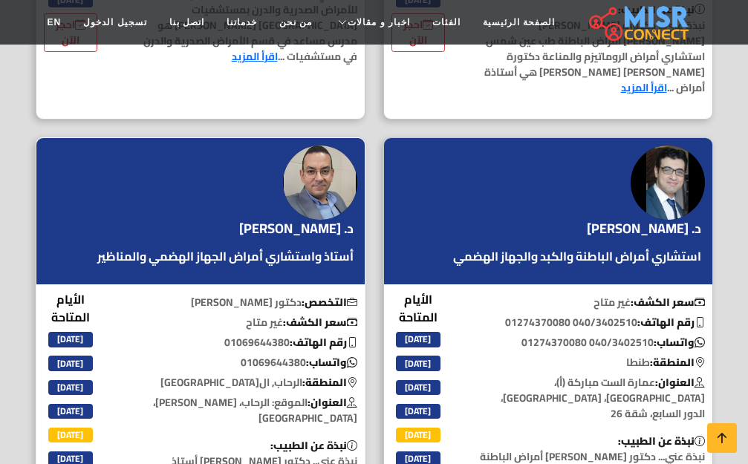
click at [209, 315] on p "سعر الكشف: غير متاح" at bounding box center [244, 323] width 242 height 16
click at [253, 355] on p "واتساب: 01069644380" at bounding box center [244, 363] width 242 height 16
click at [616, 355] on p "المنطقة: طنطا" at bounding box center [591, 363] width 242 height 16
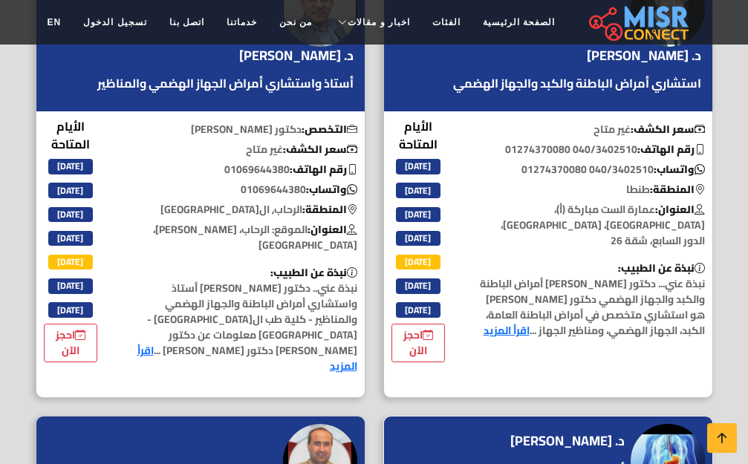
scroll to position [4308, 0]
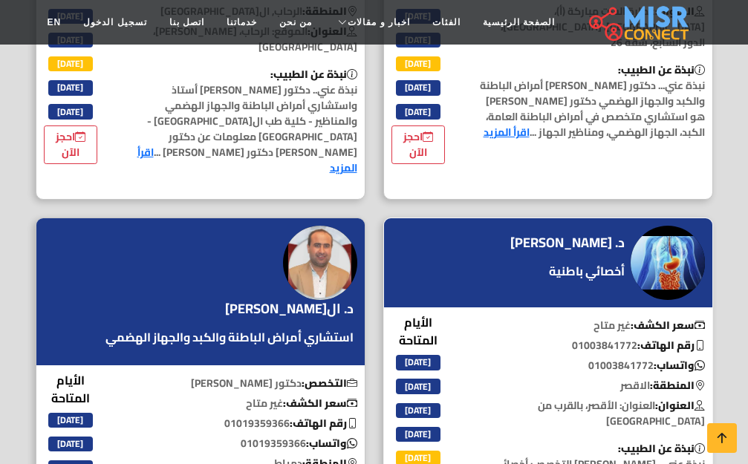
click at [621, 358] on p "واتساب: 01003841772" at bounding box center [591, 366] width 242 height 16
click at [262, 436] on p "واتساب: 01019359366" at bounding box center [244, 444] width 242 height 16
click at [515, 398] on p "العنوان: العنوان: الأقصر، بالقرب من معبد أبو سمبل" at bounding box center [591, 413] width 242 height 31
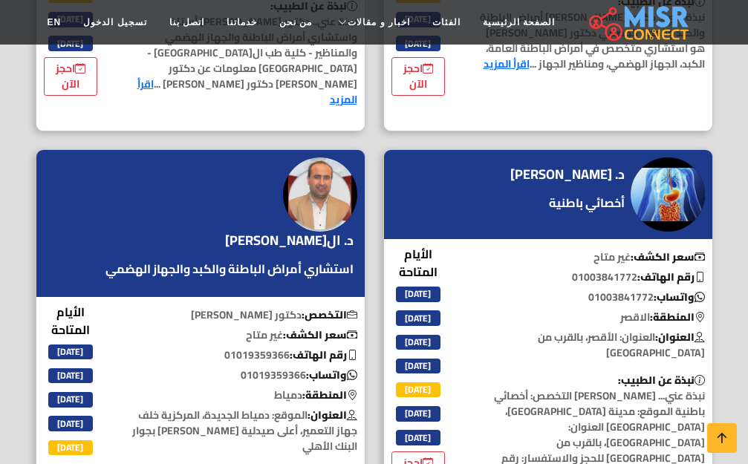
scroll to position [4605, 0]
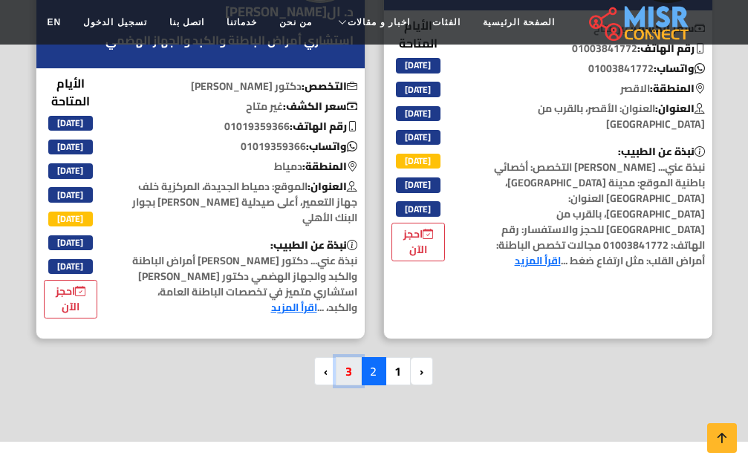
click at [346, 357] on link "3" at bounding box center [349, 371] width 26 height 28
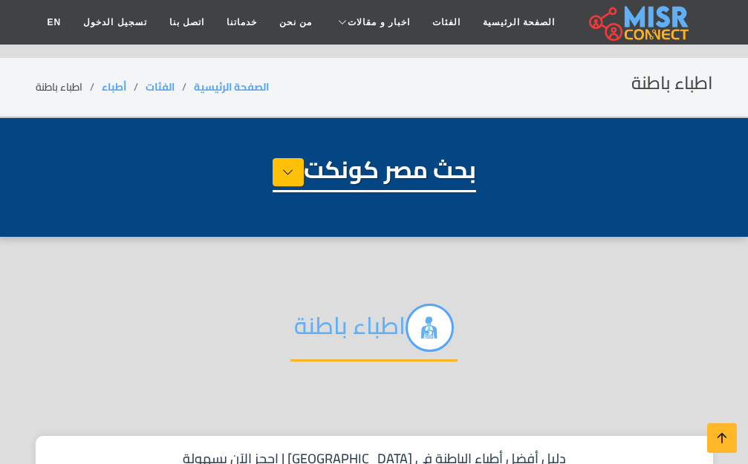
select select "*****"
select select "**********"
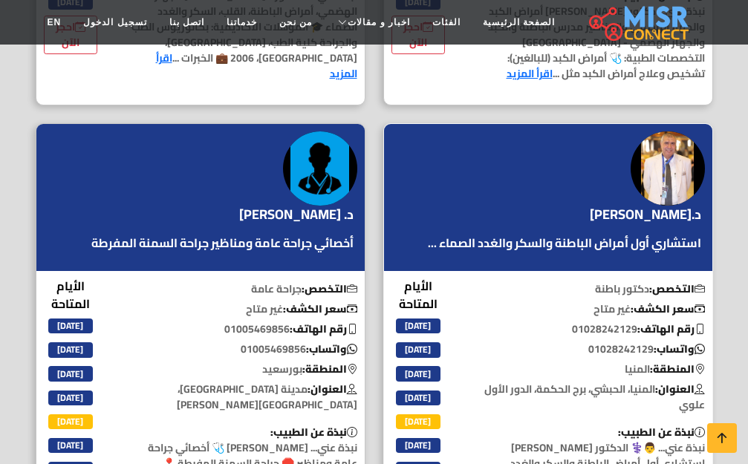
scroll to position [3565, 0]
